Goal: Task Accomplishment & Management: Use online tool/utility

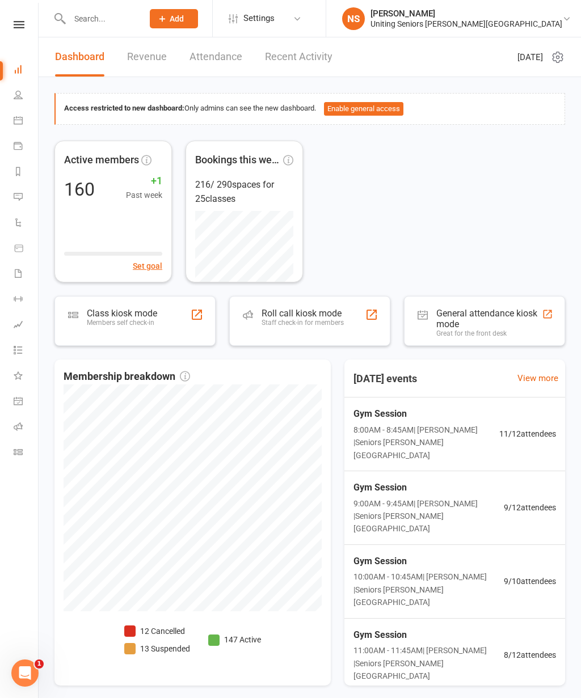
click at [155, 309] on div "Class kiosk mode" at bounding box center [122, 313] width 70 height 11
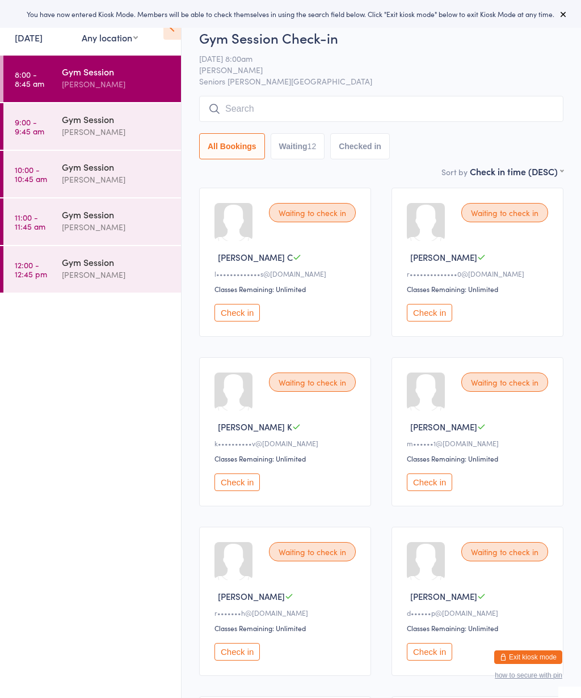
click at [563, 12] on icon at bounding box center [563, 14] width 9 height 9
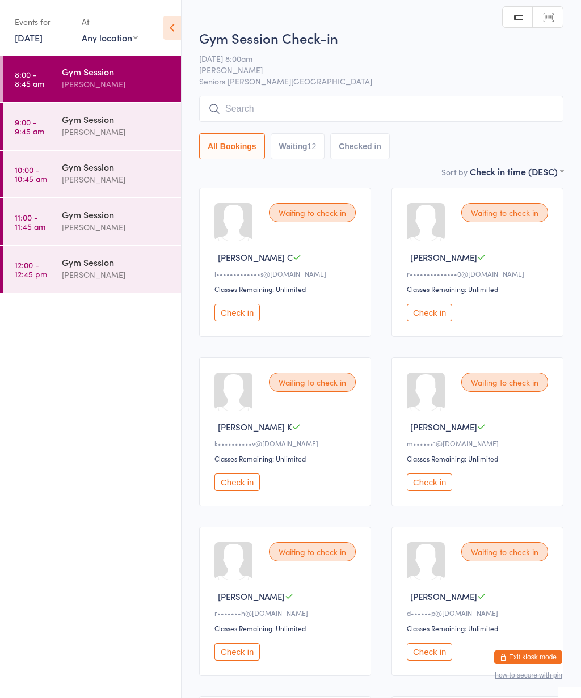
click at [171, 25] on icon at bounding box center [172, 28] width 18 height 24
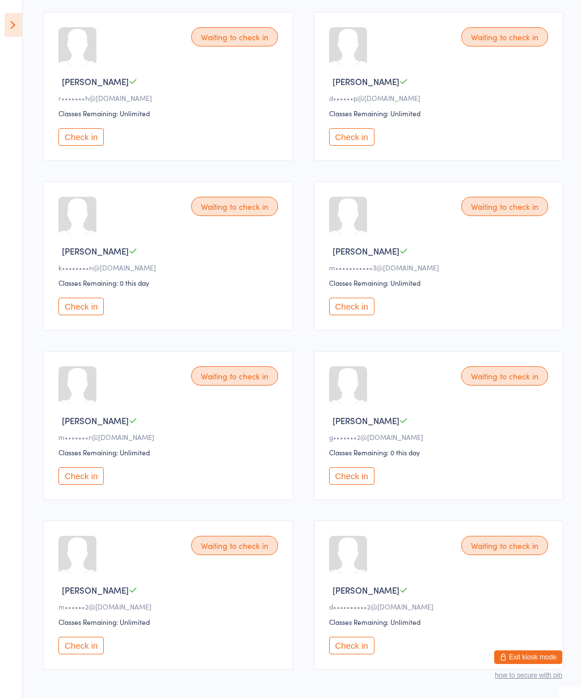
scroll to position [516, 0]
click at [88, 654] on button "Check in" at bounding box center [80, 645] width 45 height 18
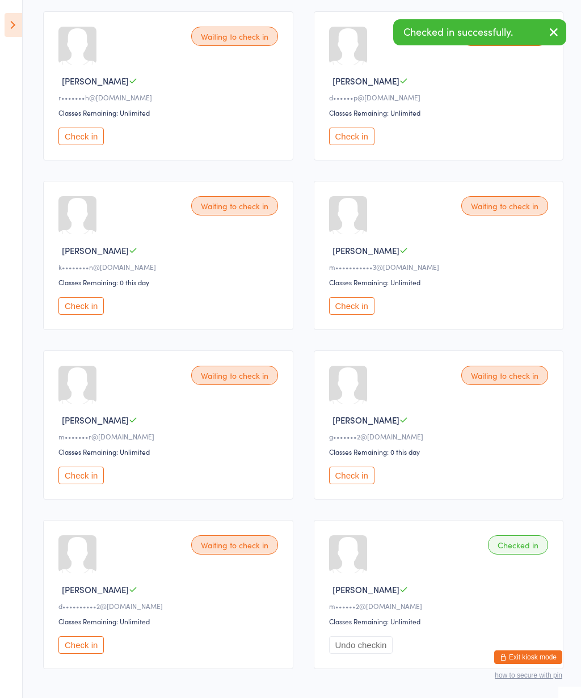
click at [364, 484] on button "Check in" at bounding box center [351, 476] width 45 height 18
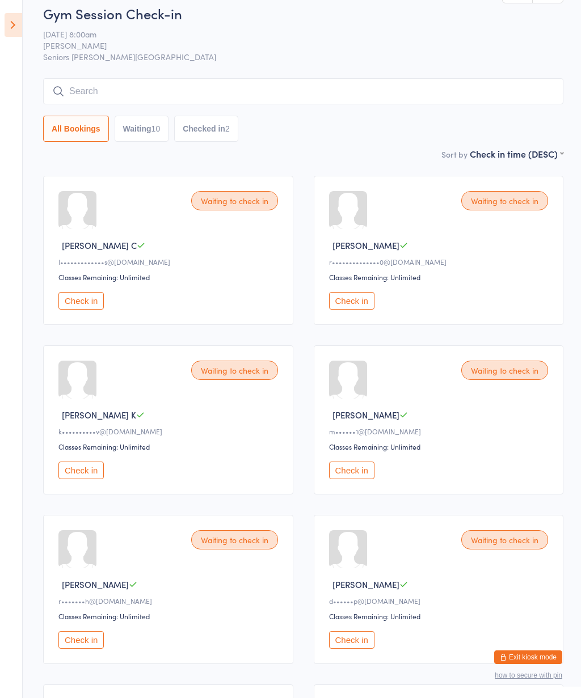
scroll to position [0, 0]
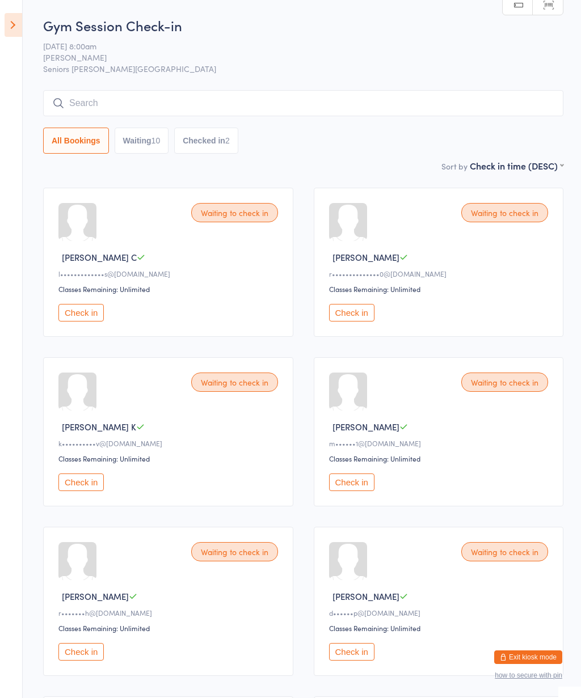
click at [93, 491] on button "Check in" at bounding box center [80, 483] width 45 height 18
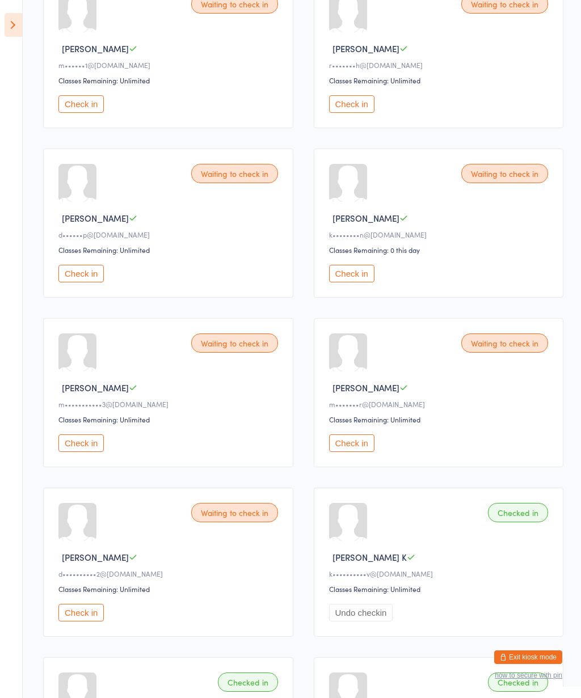
scroll to position [379, 0]
click at [90, 621] on button "Check in" at bounding box center [80, 613] width 45 height 18
click at [83, 452] on button "Check in" at bounding box center [80, 443] width 45 height 18
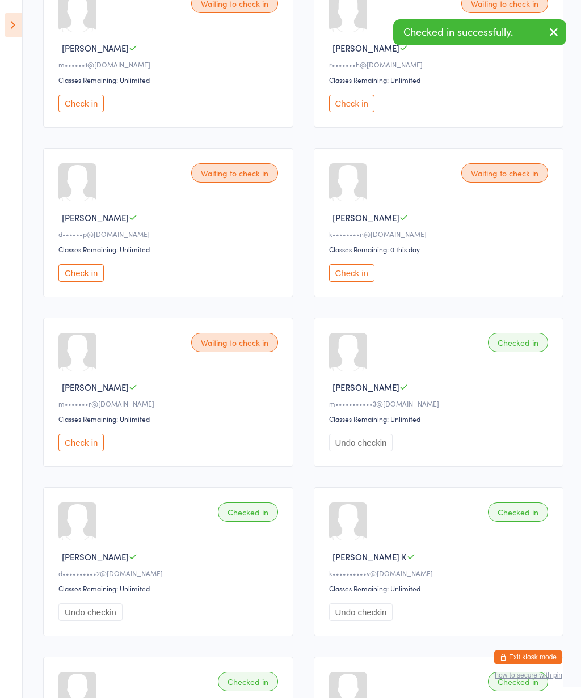
click at [82, 452] on button "Check in" at bounding box center [80, 443] width 45 height 18
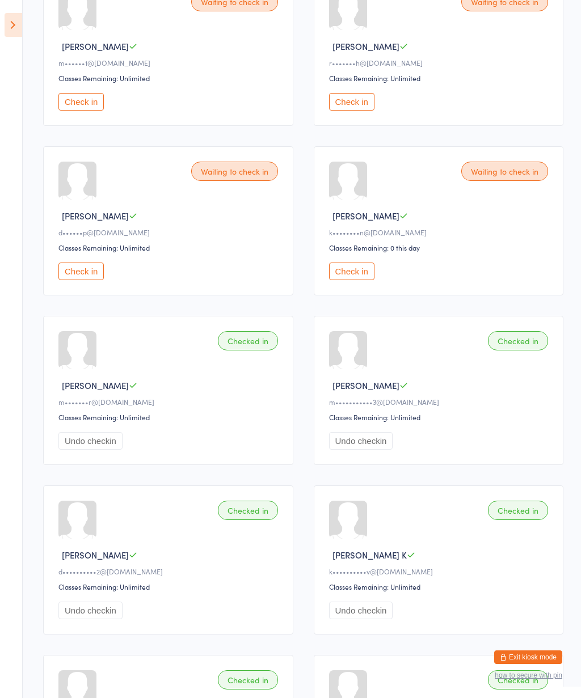
scroll to position [382, 0]
click at [84, 279] on button "Check in" at bounding box center [80, 271] width 45 height 18
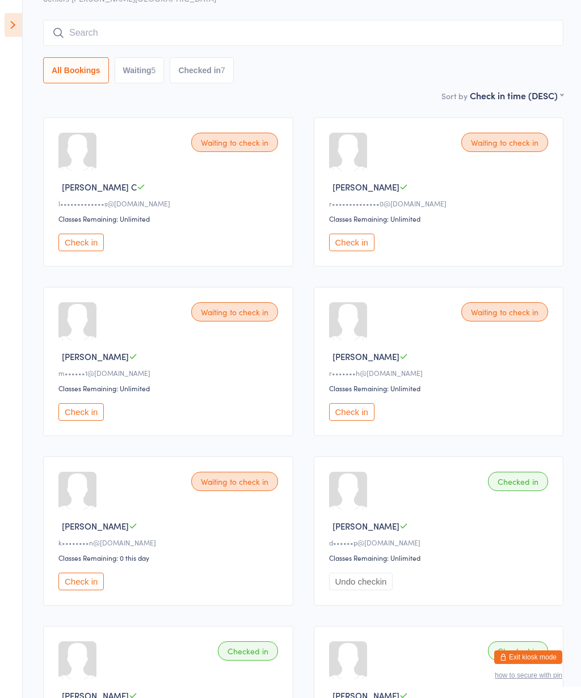
scroll to position [69, 0]
click at [78, 247] on button "Check in" at bounding box center [80, 244] width 45 height 18
click at [94, 421] on button "Check in" at bounding box center [80, 412] width 45 height 18
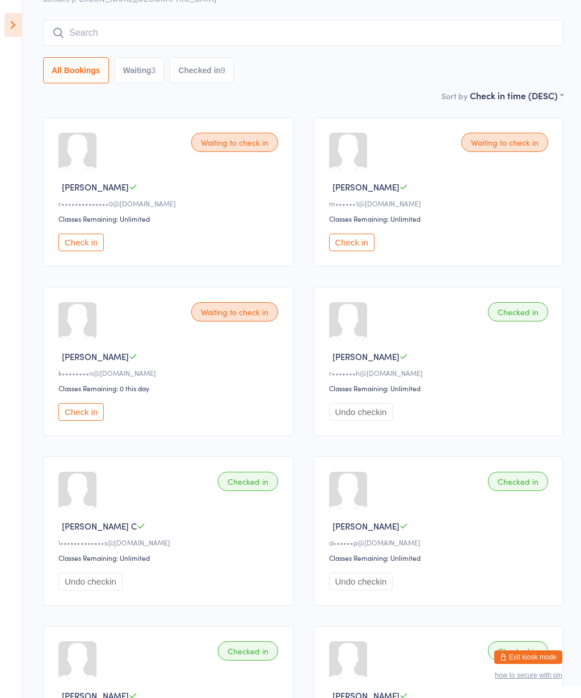
click at [359, 239] on button "Check in" at bounding box center [351, 243] width 45 height 18
click at [354, 251] on button "Check in" at bounding box center [351, 243] width 45 height 18
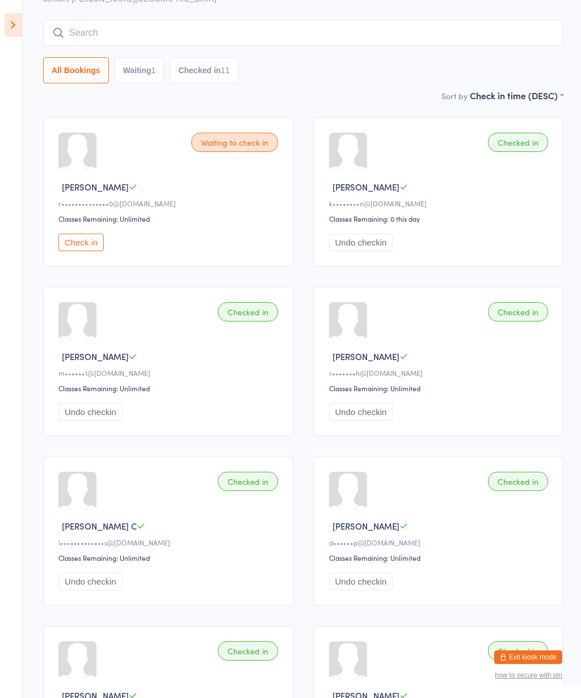
click at [92, 248] on button "Check in" at bounding box center [80, 243] width 45 height 18
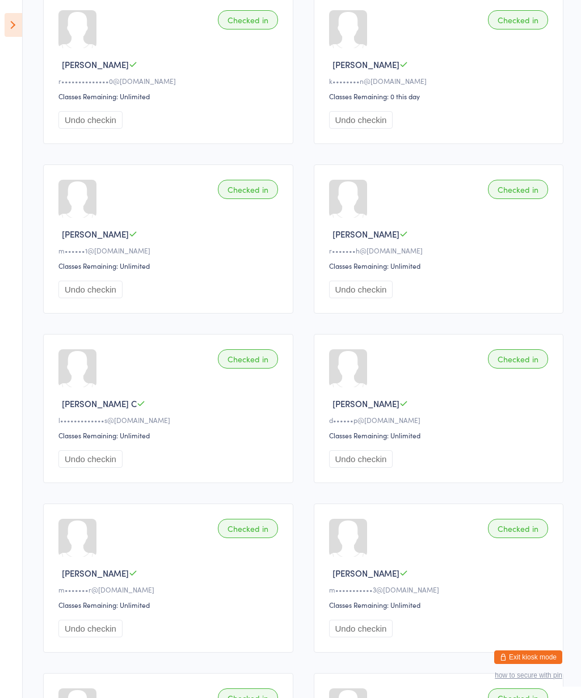
scroll to position [0, 0]
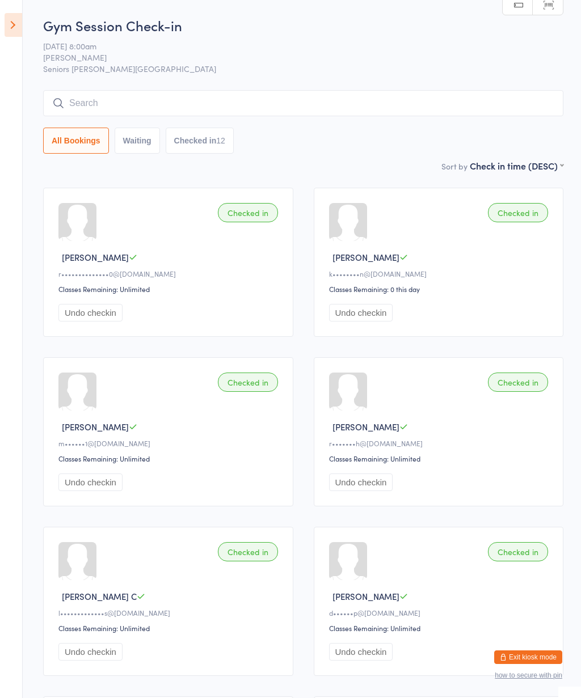
click at [14, 25] on icon at bounding box center [14, 25] width 18 height 24
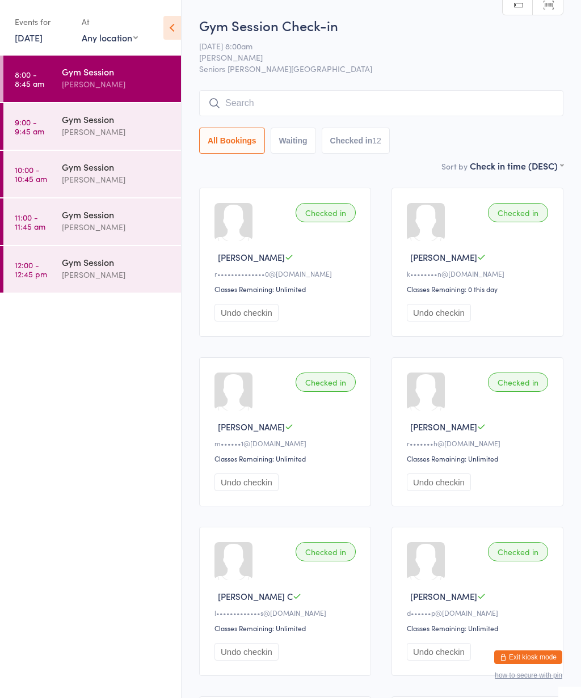
click at [356, 32] on h2 "Gym Session Check-in" at bounding box center [381, 25] width 364 height 19
click at [178, 31] on icon at bounding box center [172, 28] width 18 height 24
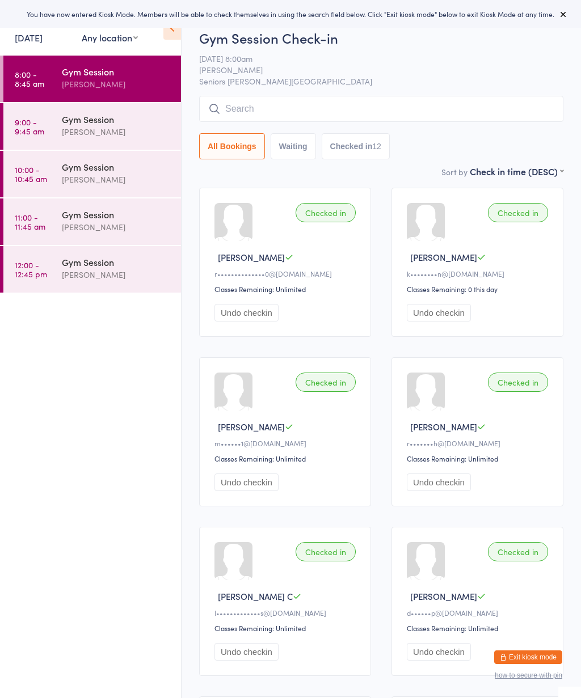
click at [174, 31] on icon at bounding box center [172, 28] width 18 height 24
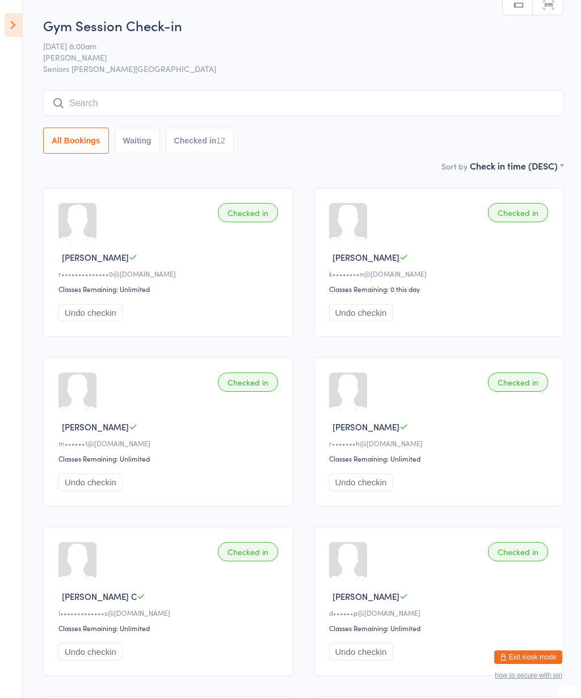
click at [14, 16] on icon at bounding box center [14, 25] width 18 height 24
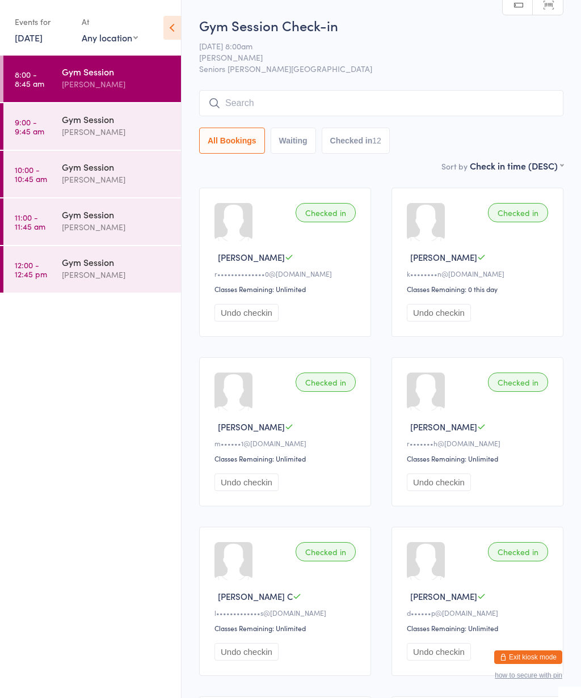
click at [130, 134] on div "[PERSON_NAME]" at bounding box center [116, 131] width 109 height 13
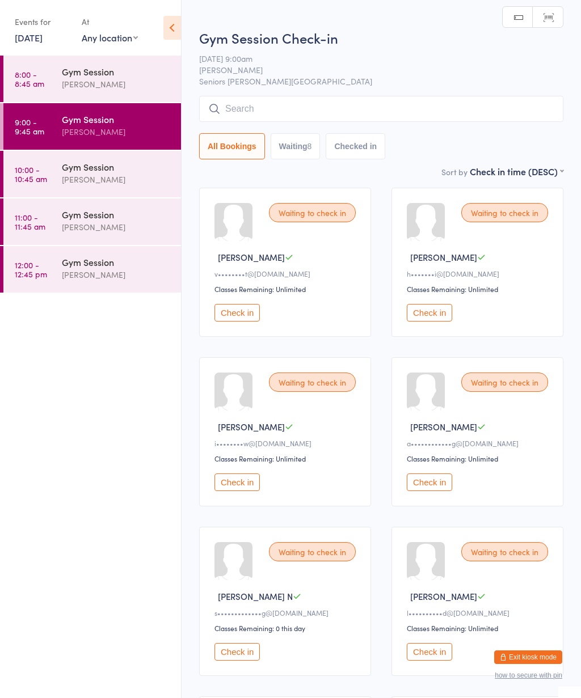
click at [173, 34] on icon at bounding box center [172, 28] width 18 height 24
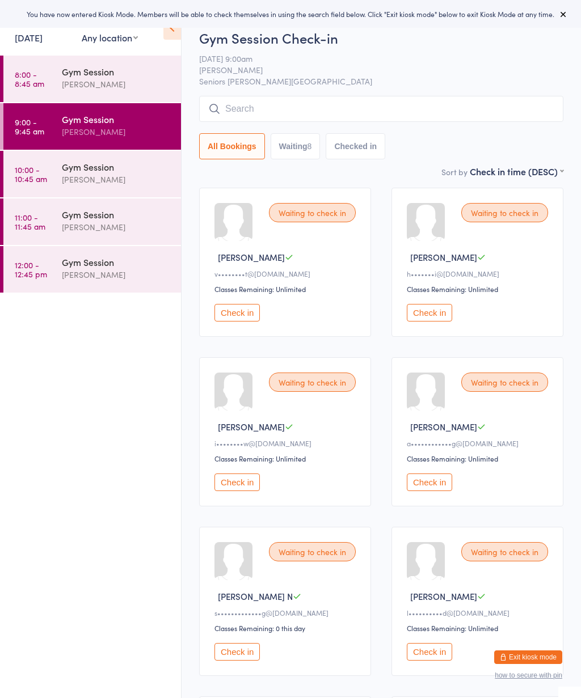
click at [562, 16] on icon at bounding box center [563, 14] width 9 height 9
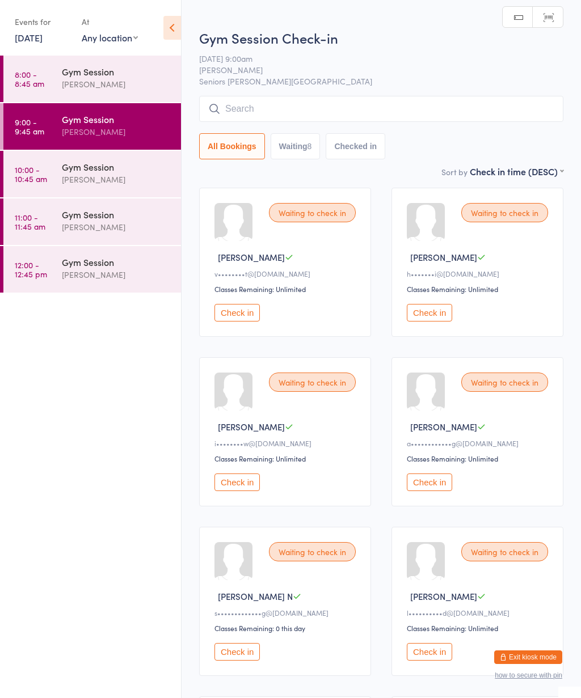
click at [172, 22] on icon at bounding box center [172, 28] width 18 height 24
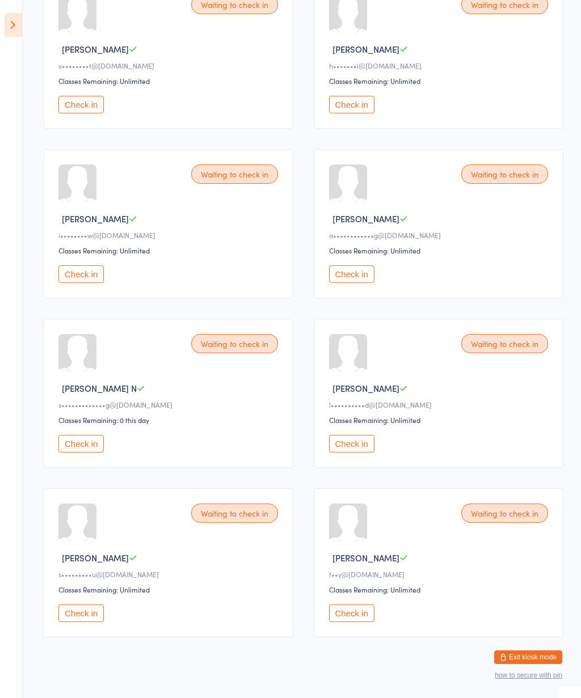
scroll to position [208, 0]
click at [361, 623] on button "Check in" at bounding box center [351, 614] width 45 height 18
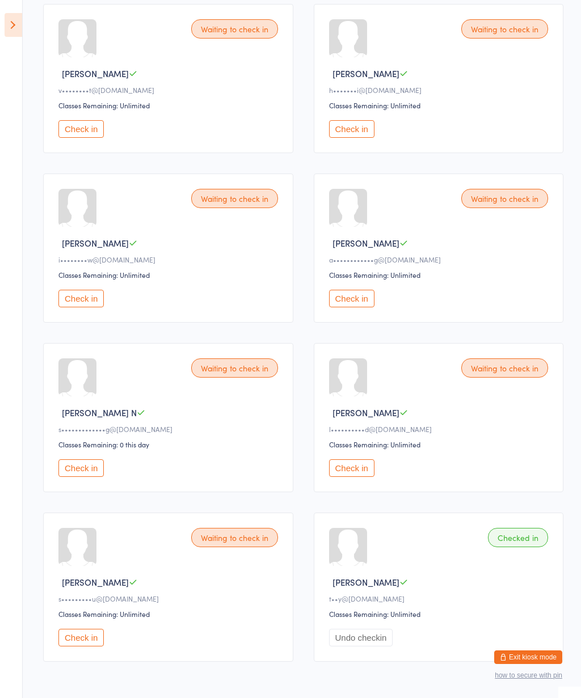
scroll to position [181, 0]
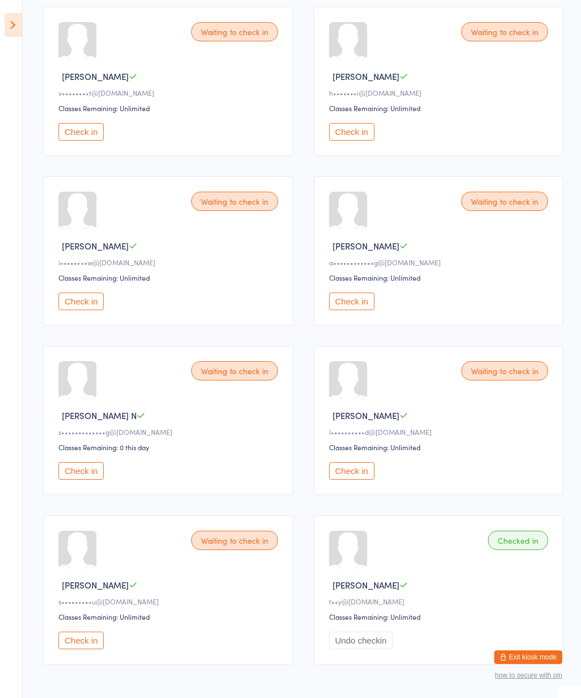
click at [359, 310] on button "Check in" at bounding box center [351, 302] width 45 height 18
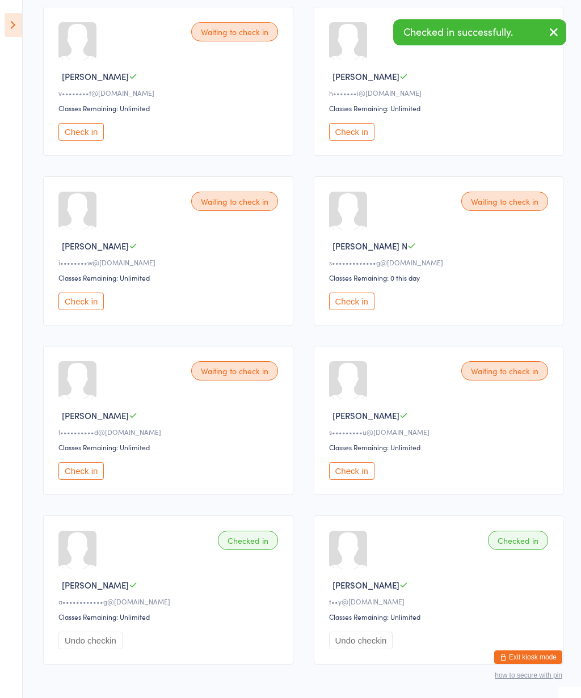
click at [362, 308] on button "Check in" at bounding box center [351, 302] width 45 height 18
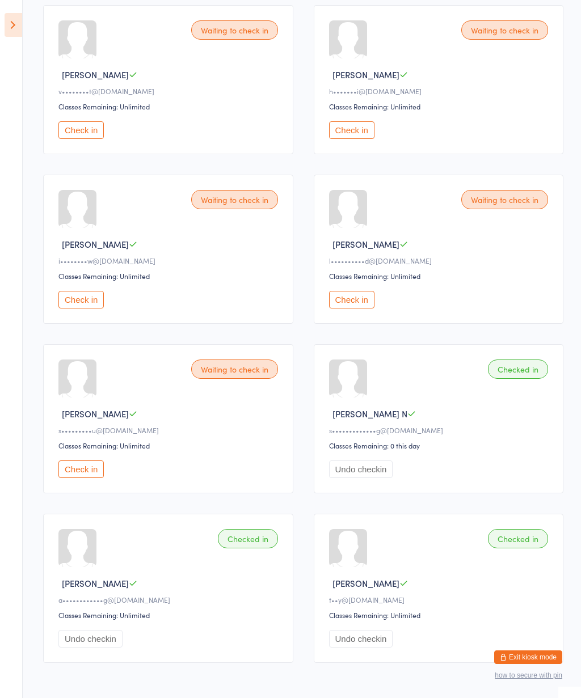
scroll to position [184, 0]
click at [99, 138] on button "Check in" at bounding box center [80, 129] width 45 height 18
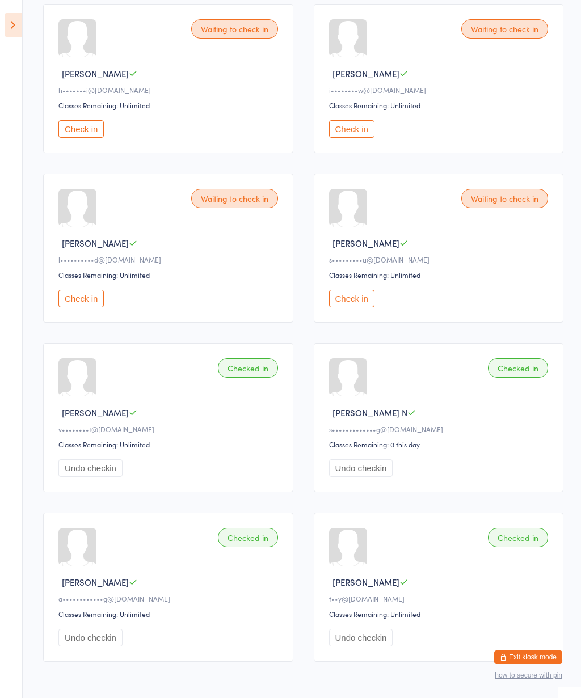
click at [361, 137] on button "Check in" at bounding box center [351, 129] width 45 height 18
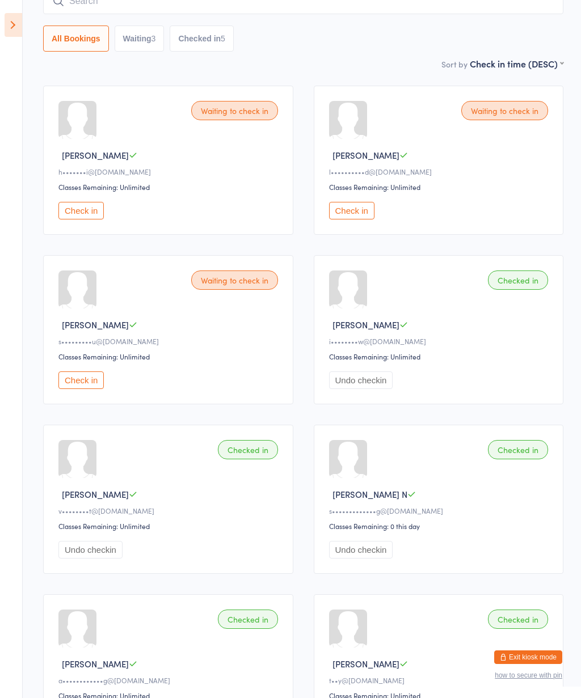
scroll to position [96, 0]
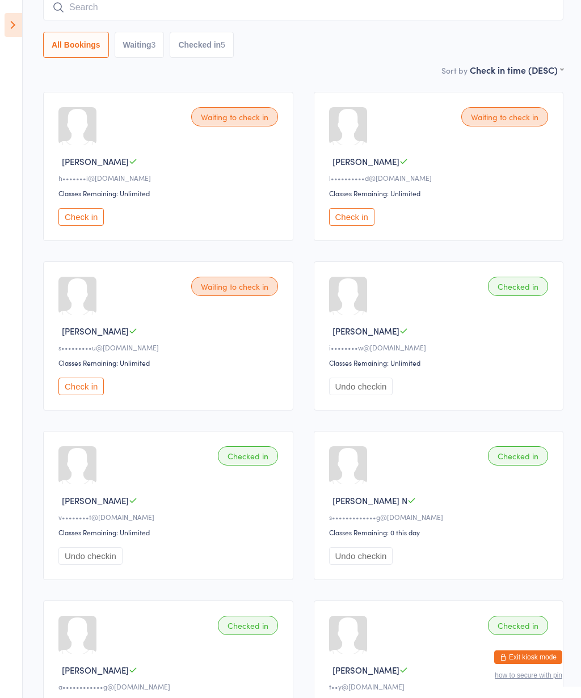
click at [91, 395] on button "Check in" at bounding box center [80, 387] width 45 height 18
click at [78, 221] on button "Check in" at bounding box center [80, 217] width 45 height 18
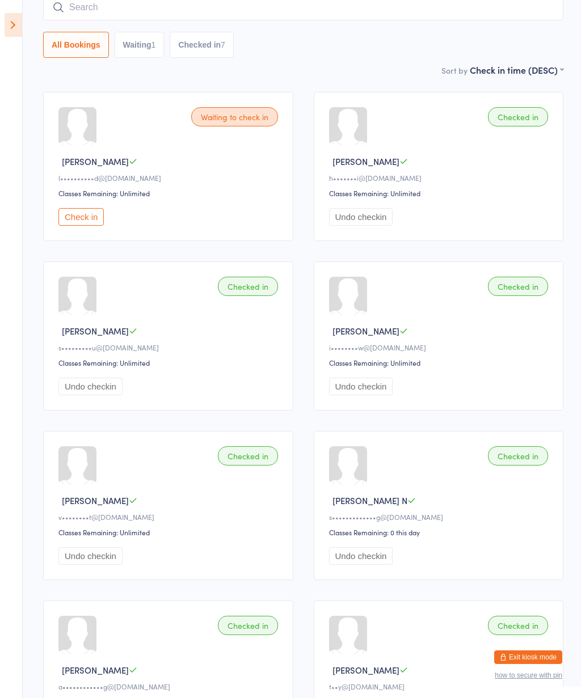
click at [72, 226] on button "Check in" at bounding box center [80, 217] width 45 height 18
